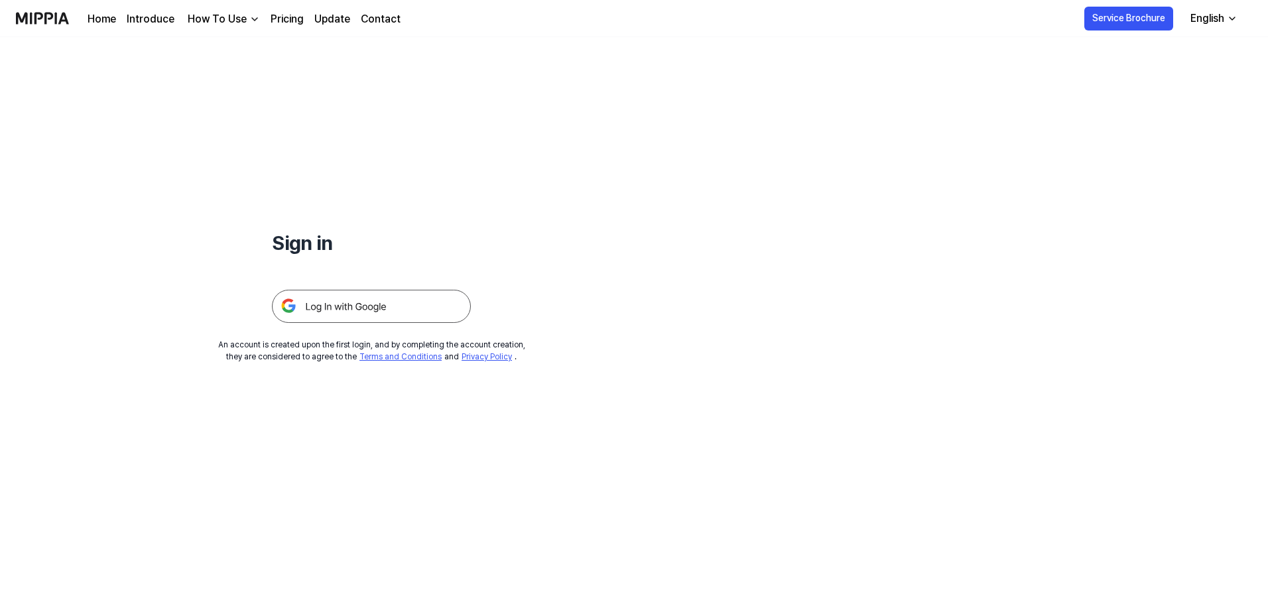
click at [391, 314] on img at bounding box center [371, 306] width 199 height 33
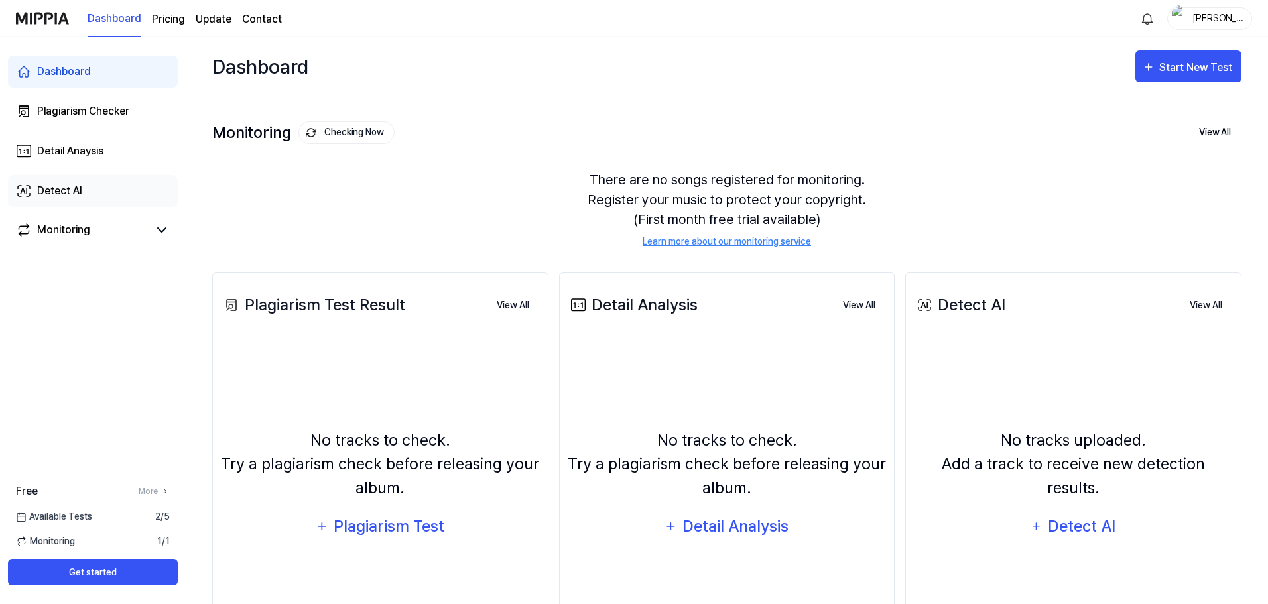
click at [87, 189] on link "Detect AI" at bounding box center [93, 191] width 170 height 32
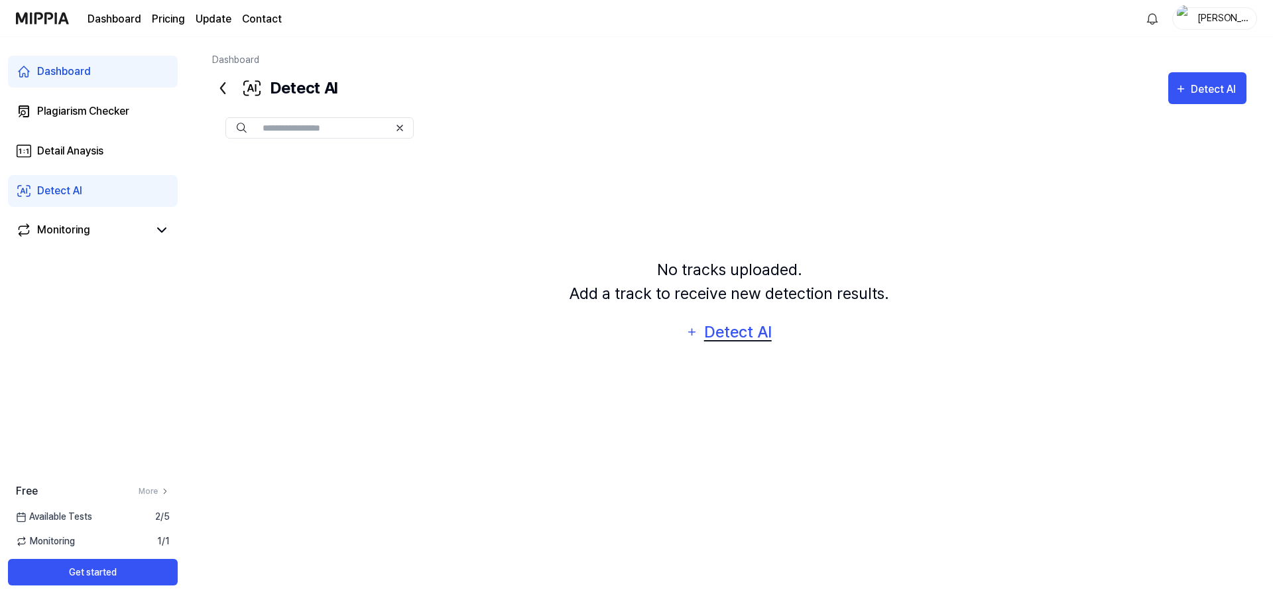
click at [725, 331] on div "Detect AI" at bounding box center [737, 332] width 71 height 25
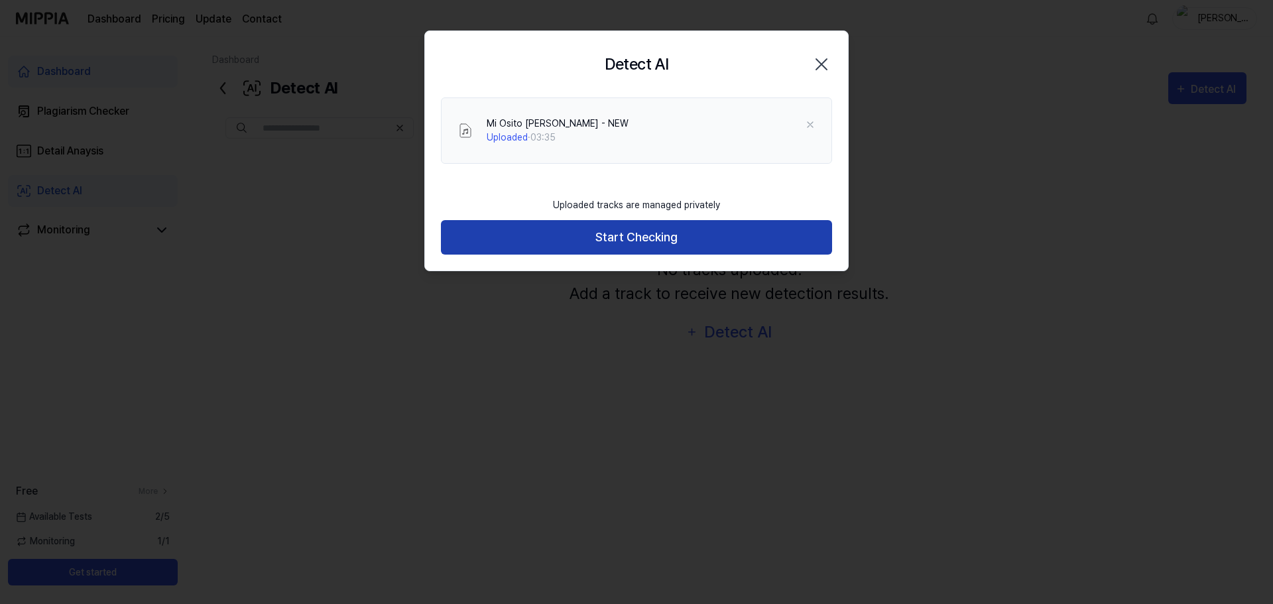
click at [638, 238] on button "Start Checking" at bounding box center [636, 237] width 391 height 35
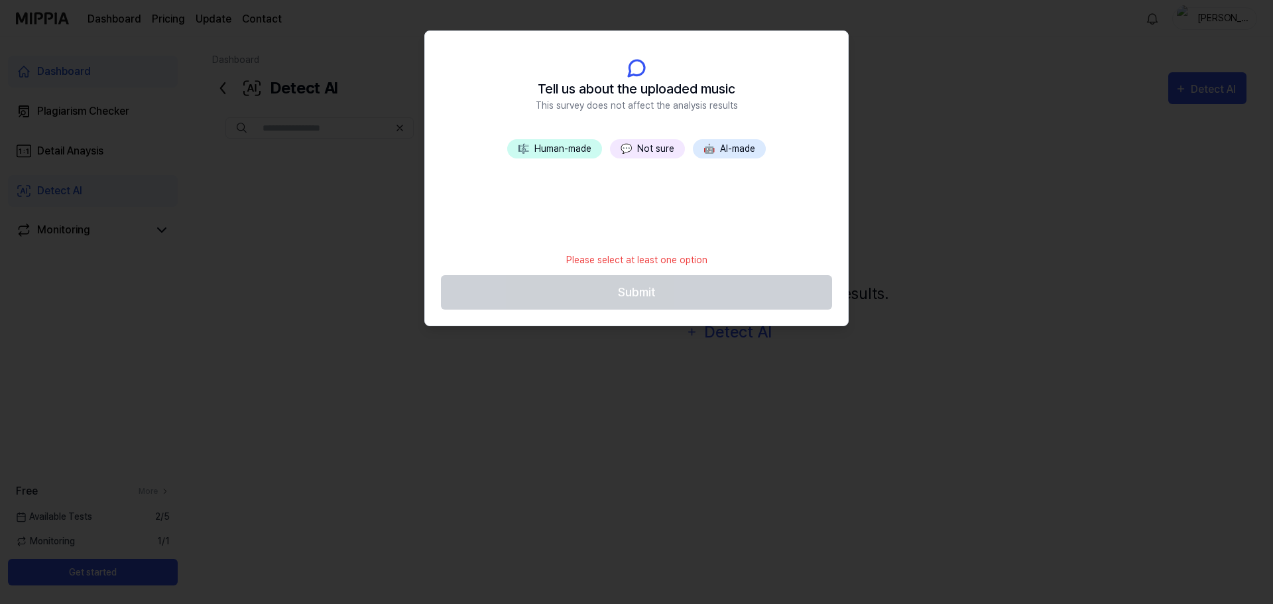
click at [632, 142] on button "💬 Not sure" at bounding box center [647, 148] width 75 height 19
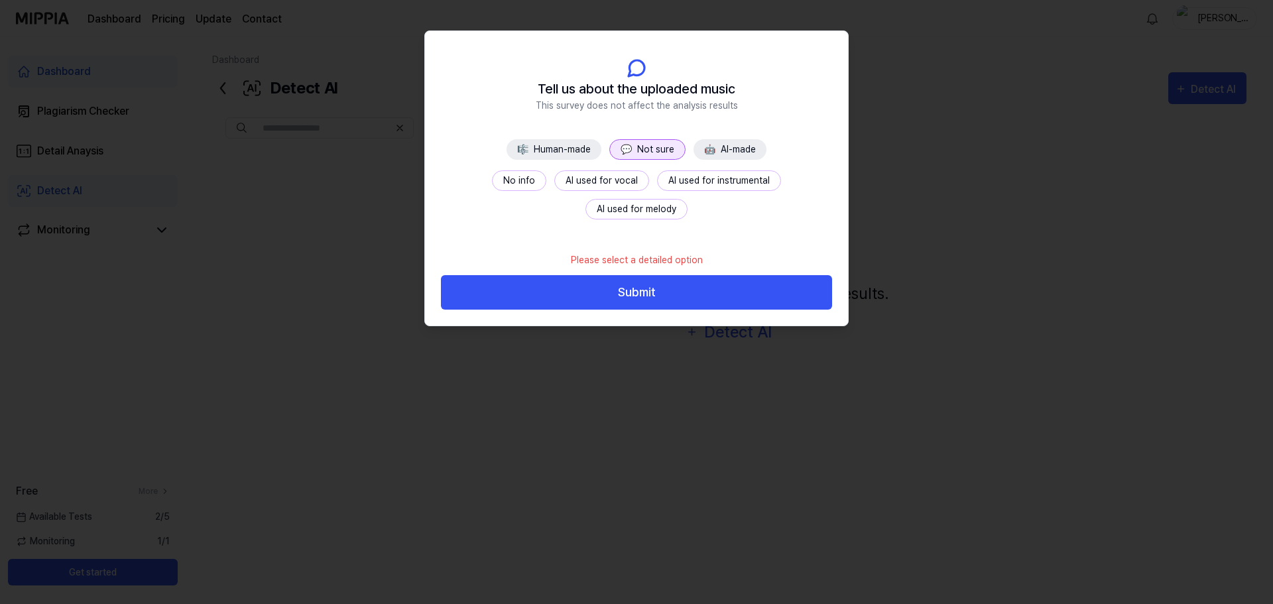
click at [492, 175] on button "No info" at bounding box center [519, 180] width 54 height 21
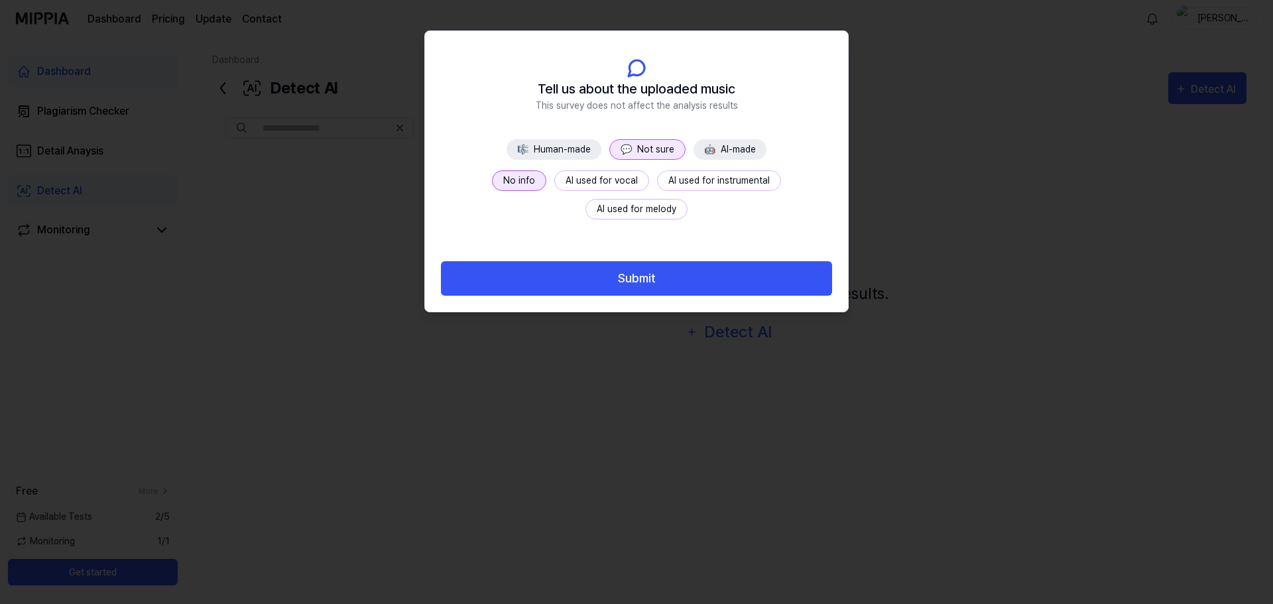
click at [646, 290] on button "Submit" at bounding box center [636, 278] width 391 height 35
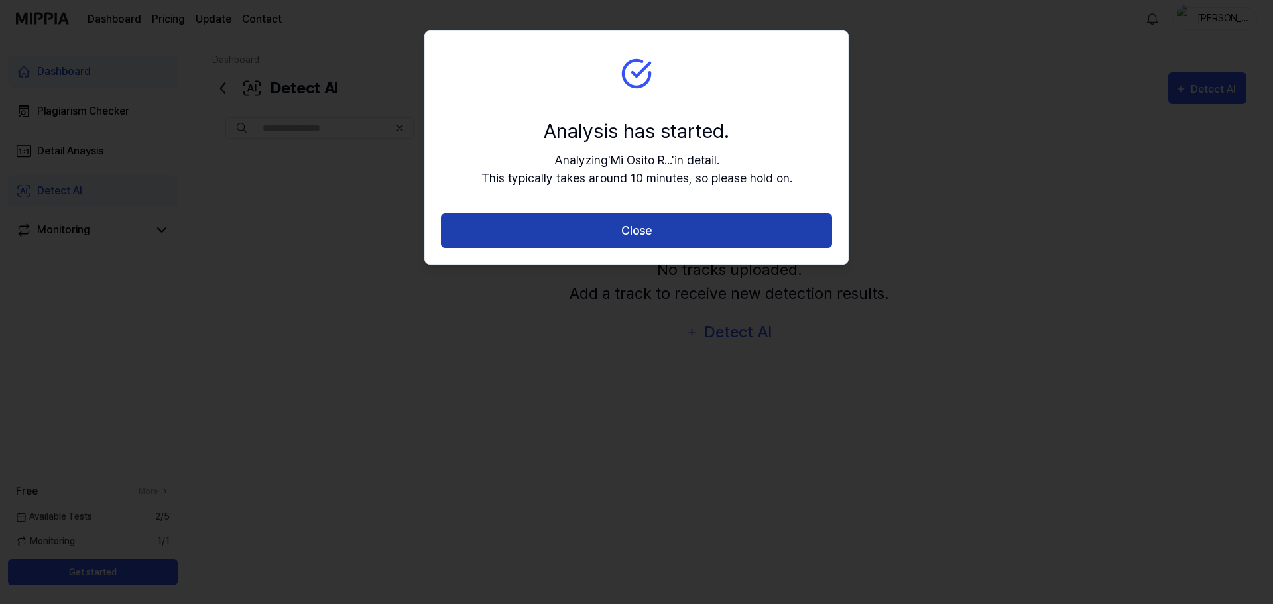
click at [636, 231] on button "Close" at bounding box center [636, 231] width 391 height 35
